Goal: Task Accomplishment & Management: Manage account settings

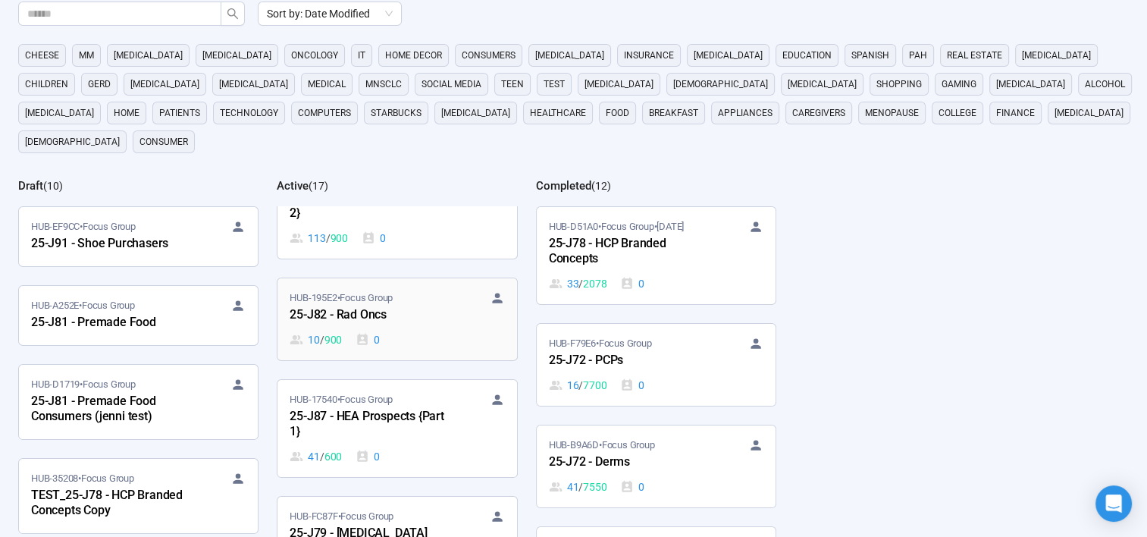
scroll to position [910, 0]
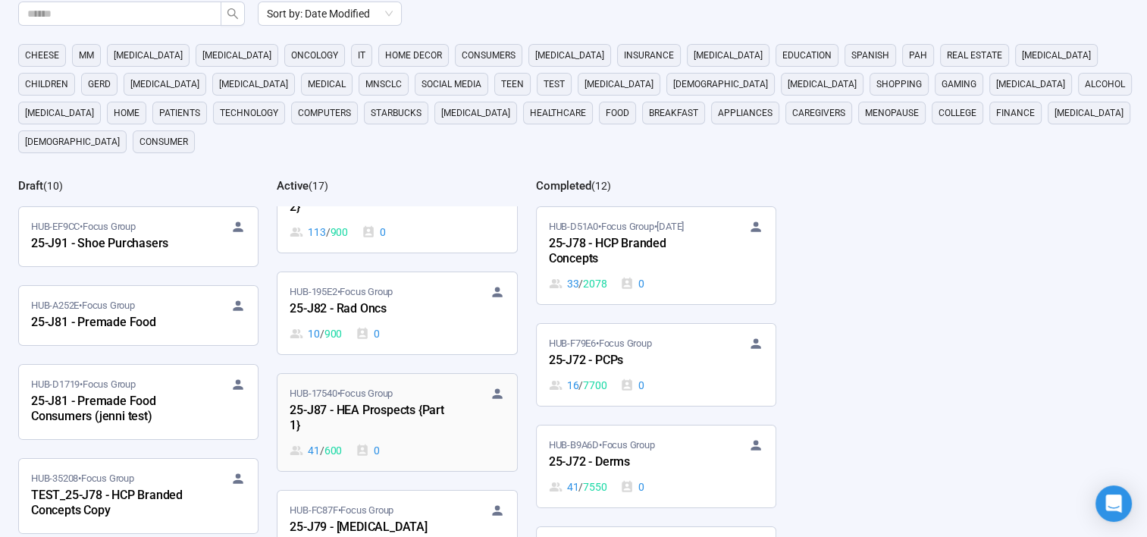
click at [402, 401] on div "25-J87 - HEA Prospects {Part 1}" at bounding box center [373, 418] width 167 height 35
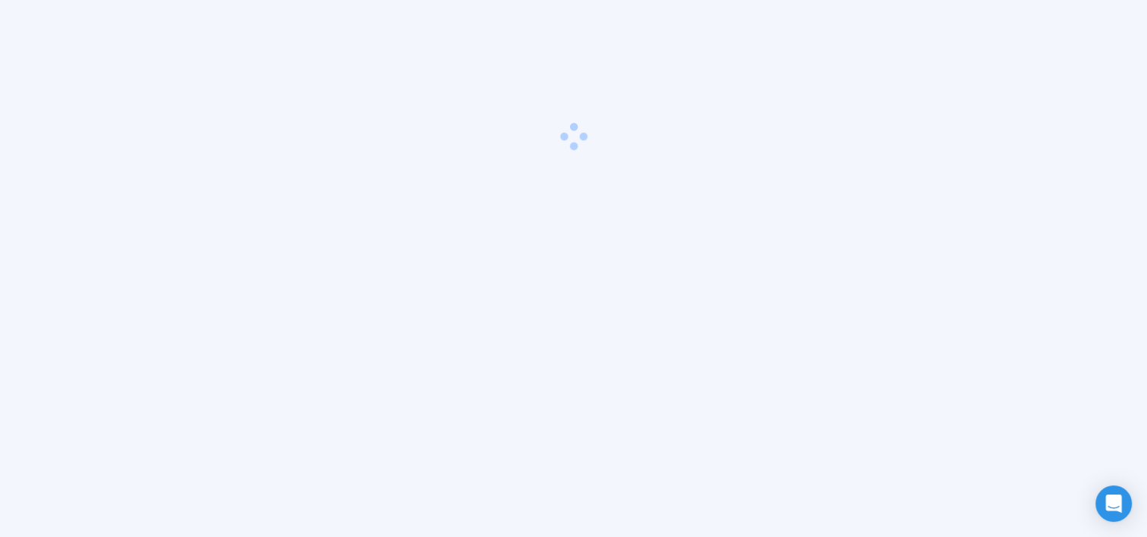
scroll to position [53, 0]
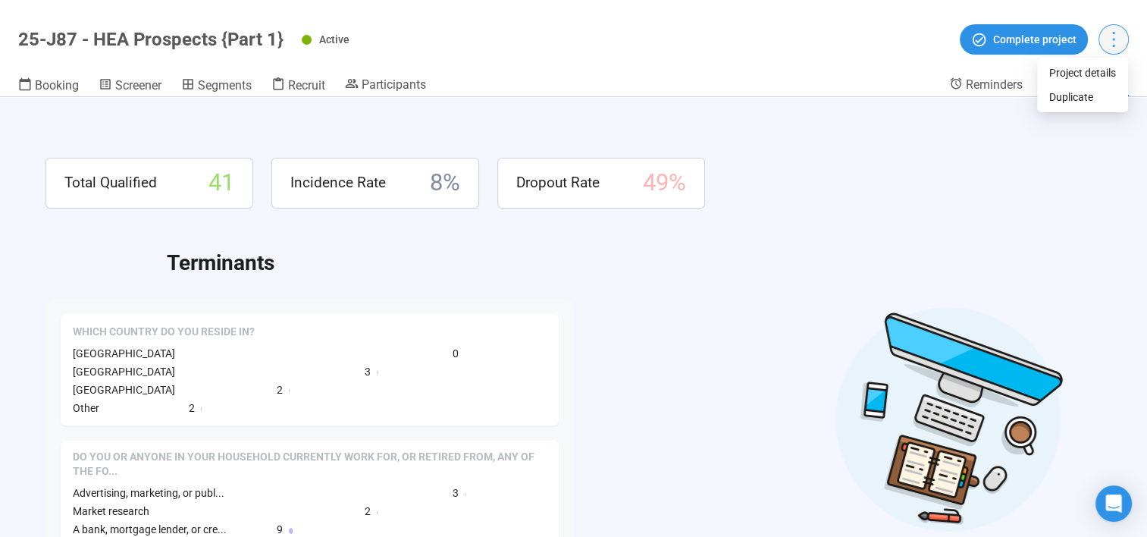
click at [1107, 35] on icon "more" at bounding box center [1113, 39] width 20 height 20
click at [402, 87] on span "Participants" at bounding box center [394, 84] width 64 height 14
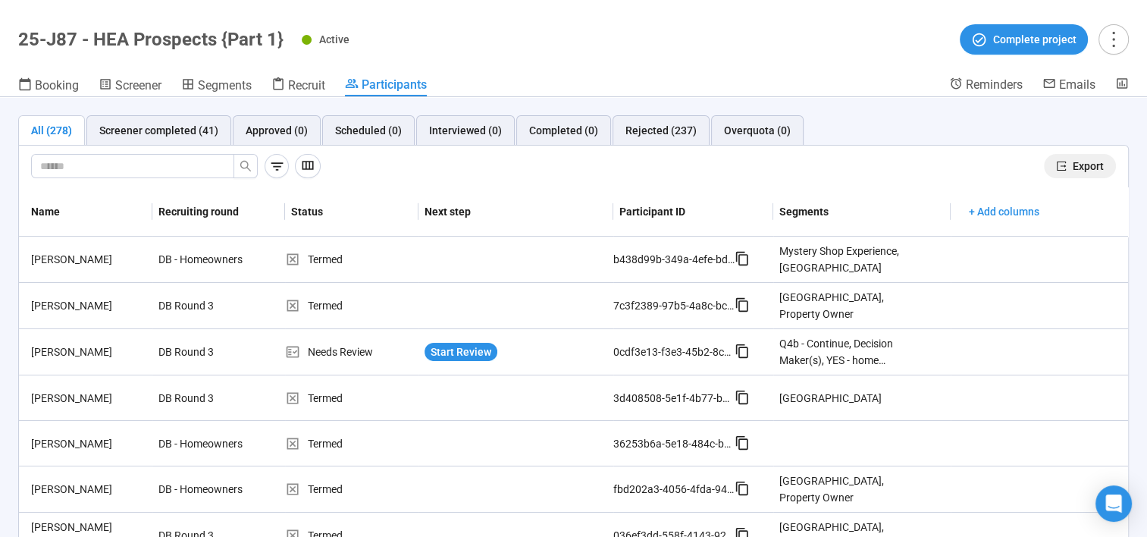
click at [1086, 164] on span "Export" at bounding box center [1088, 166] width 31 height 17
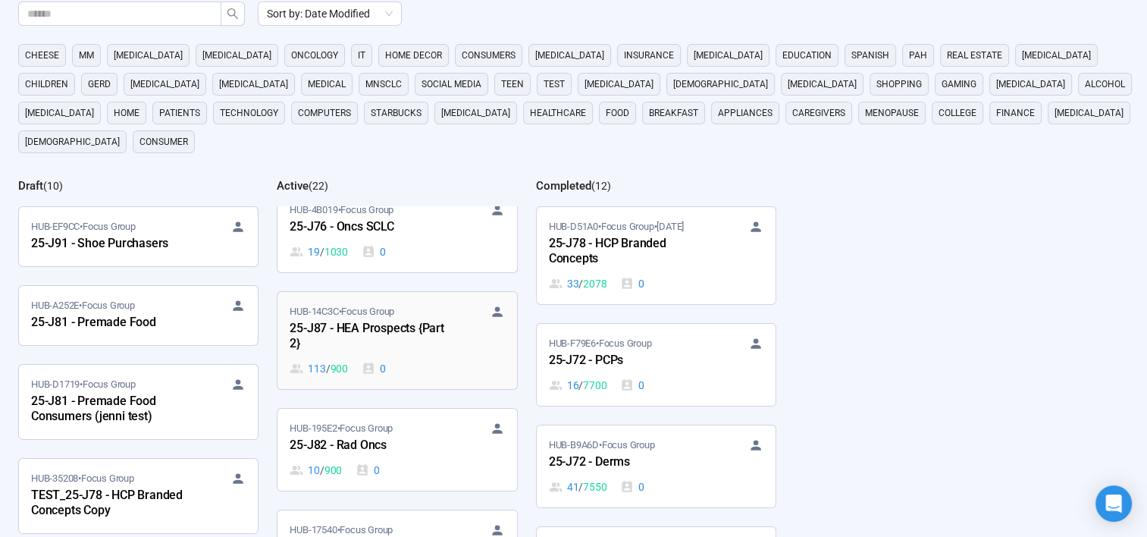
scroll to position [758, 0]
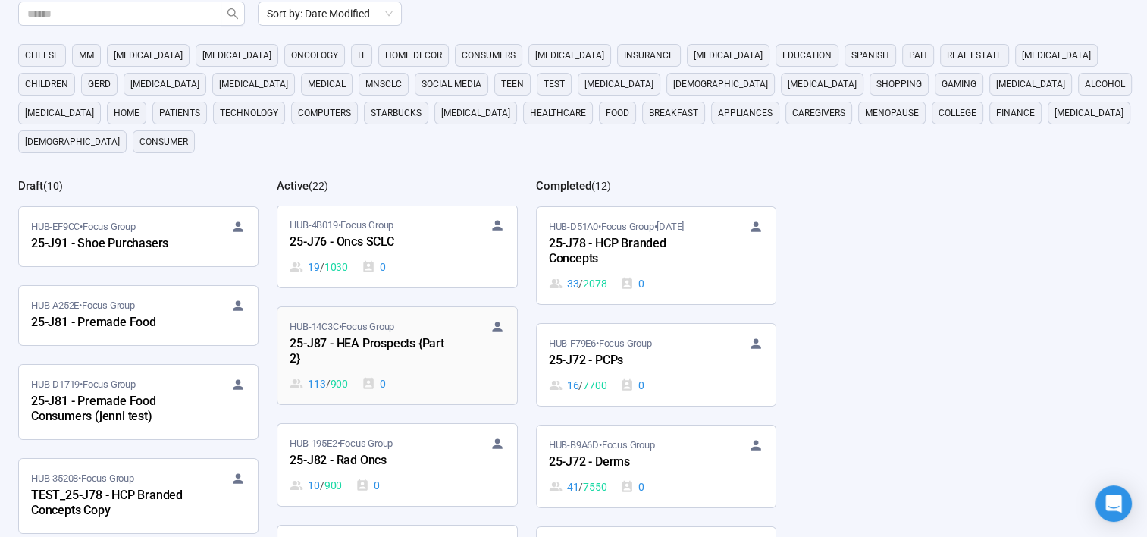
click at [403, 334] on div "25-J87 - HEA Prospects {Part 2}" at bounding box center [373, 351] width 167 height 35
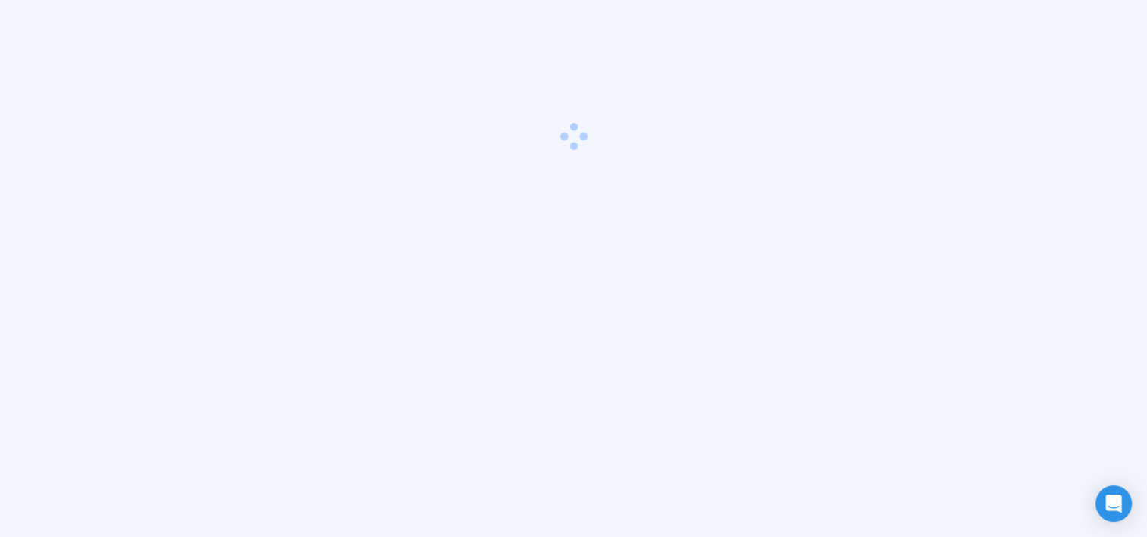
scroll to position [53, 0]
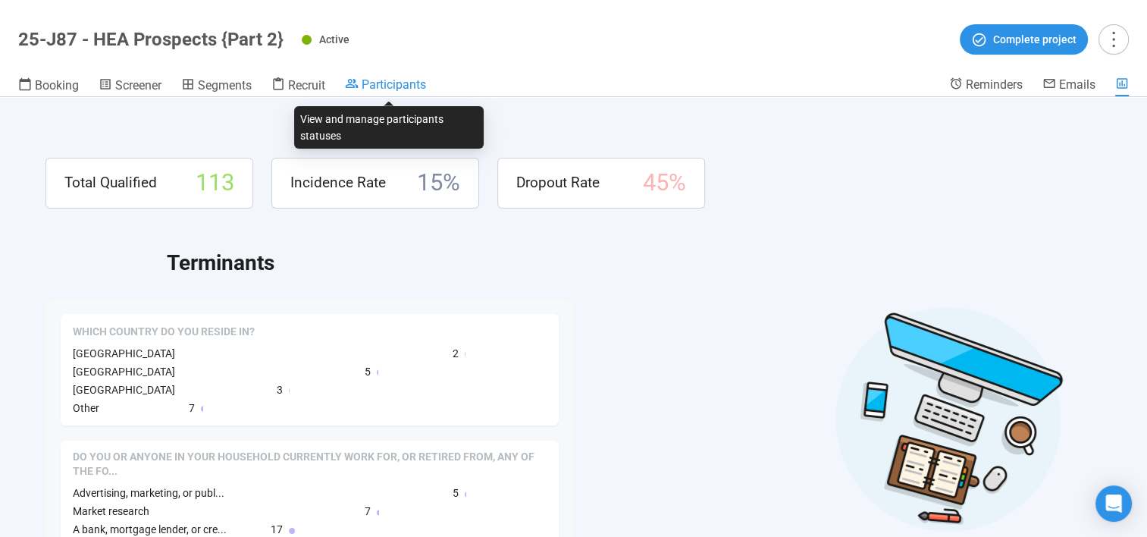
click at [411, 90] on span "Participants" at bounding box center [394, 84] width 64 height 14
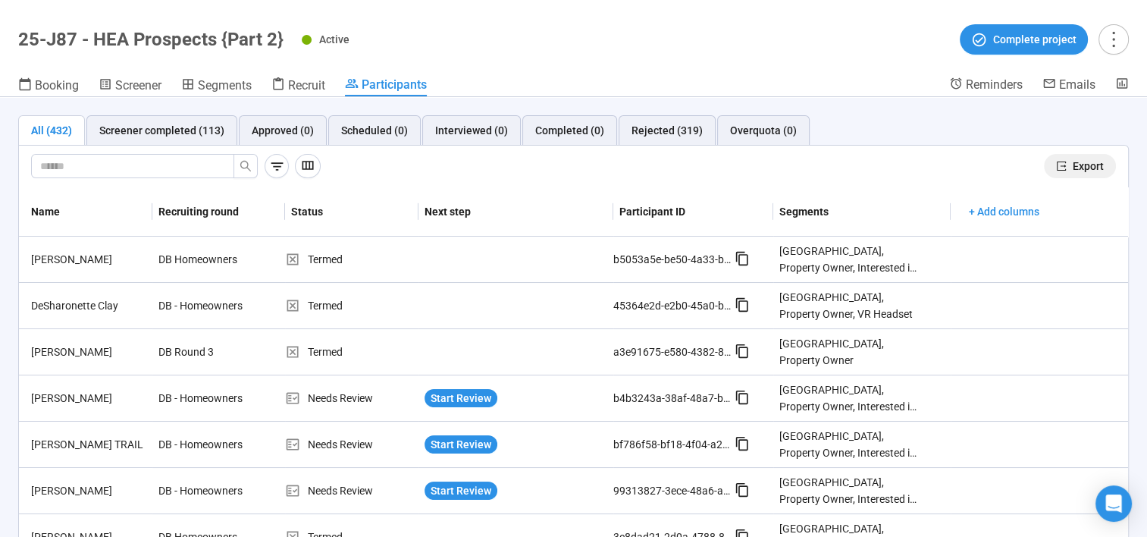
click at [1074, 164] on span "Export" at bounding box center [1088, 166] width 31 height 17
